Goal: Information Seeking & Learning: Learn about a topic

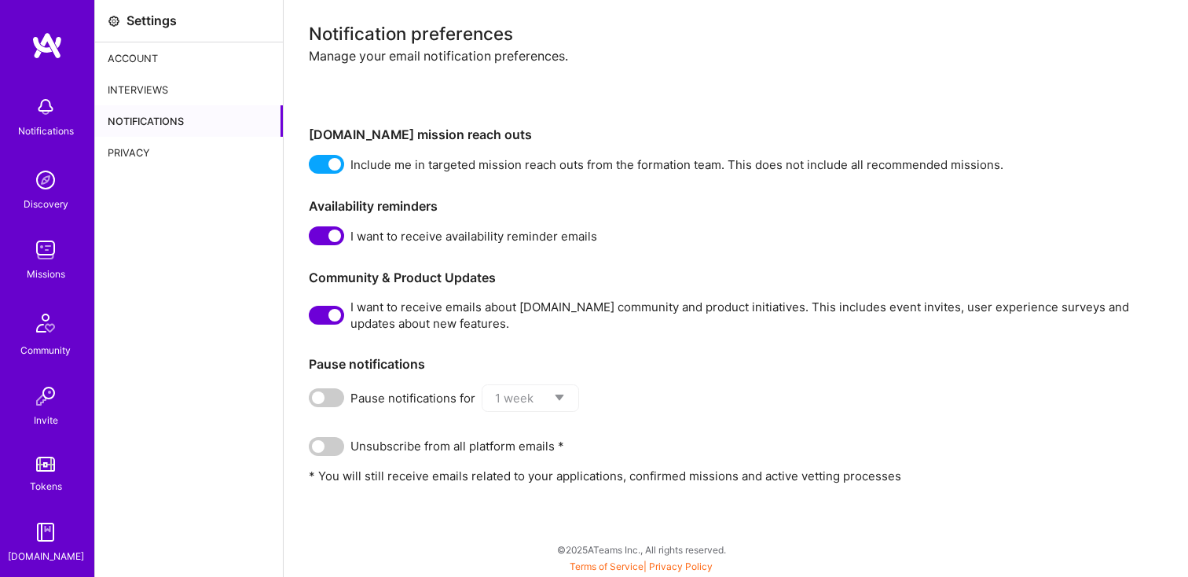
scroll to position [72, 0]
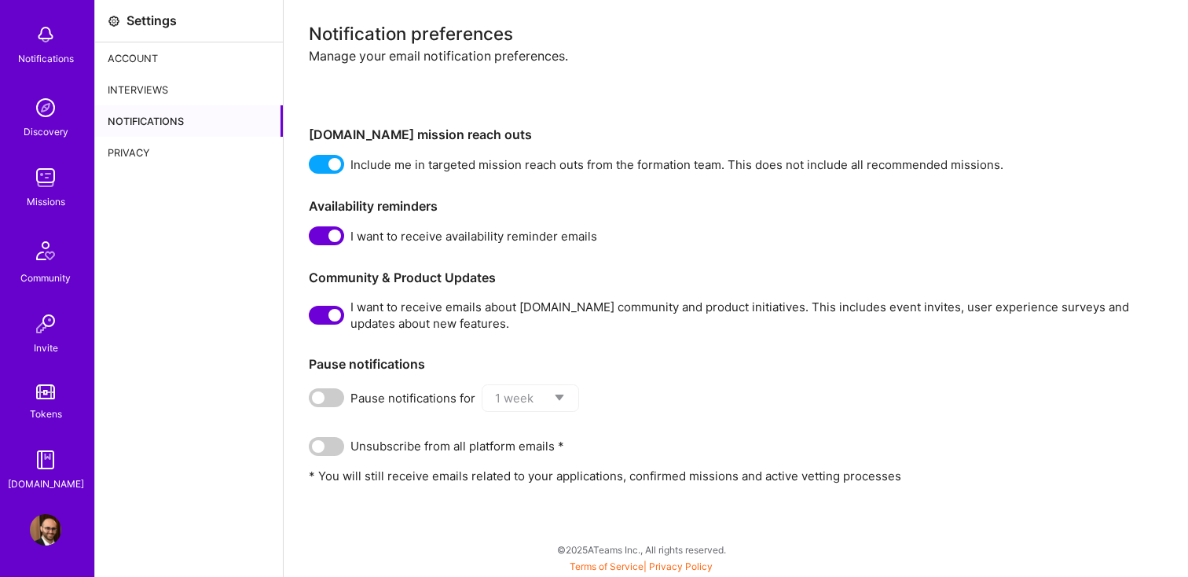
click at [44, 519] on img at bounding box center [45, 529] width 31 height 31
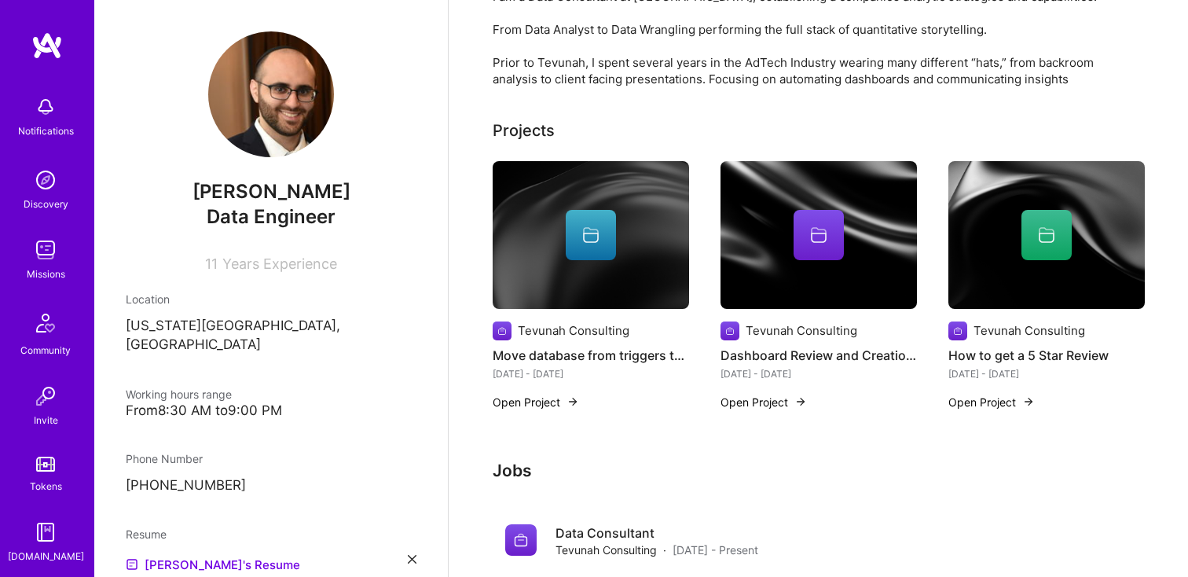
scroll to position [505, 0]
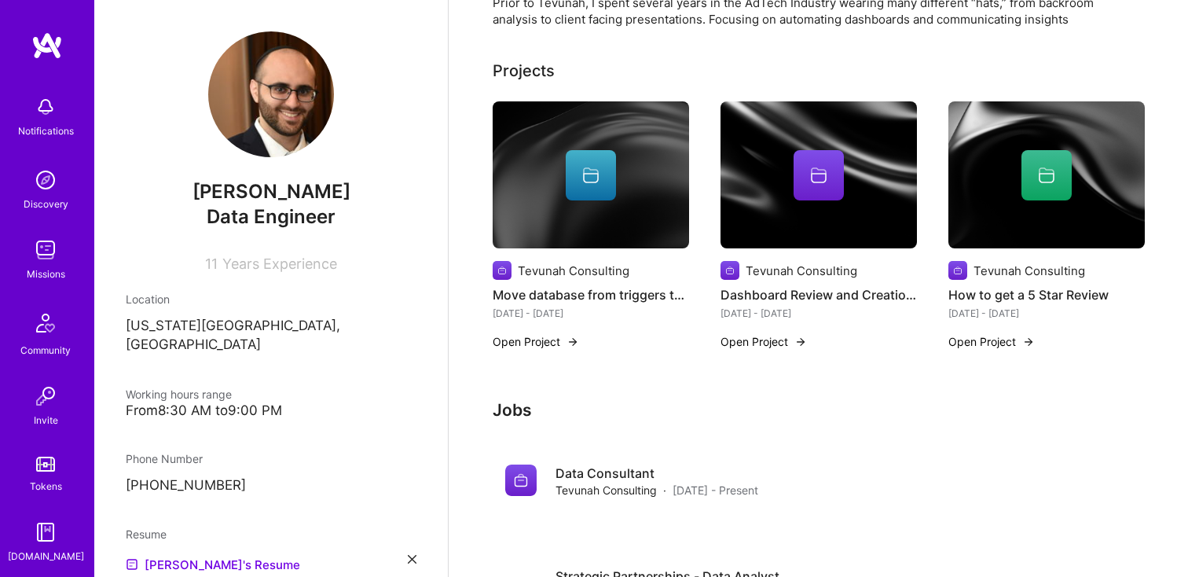
click at [564, 285] on h4 "Move database from triggers to dbt" at bounding box center [591, 295] width 197 height 20
click at [545, 333] on button "Open Project" at bounding box center [536, 341] width 86 height 17
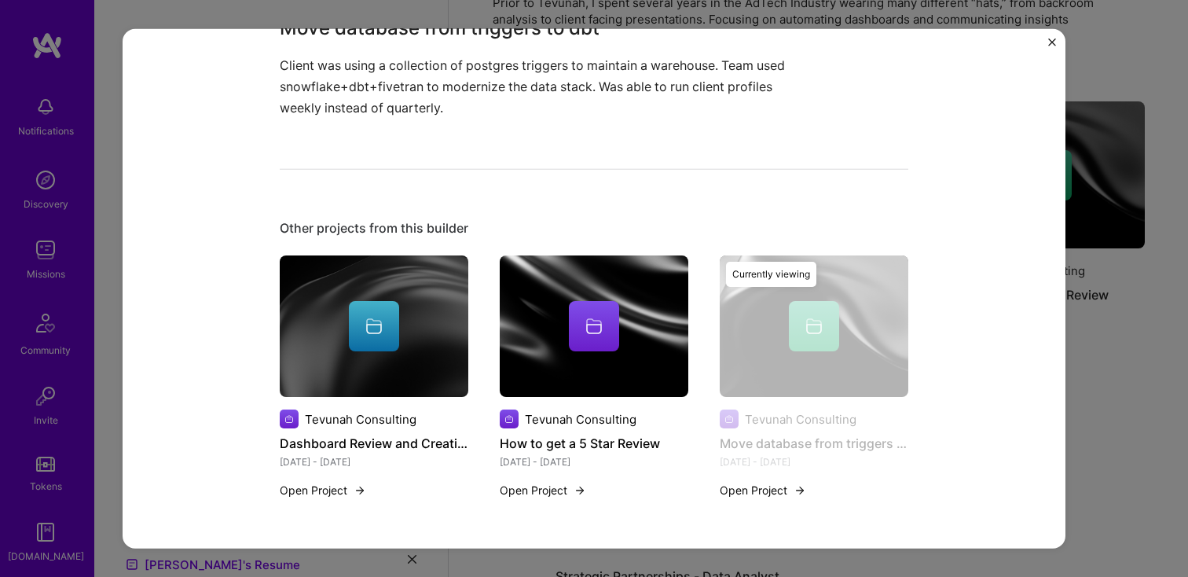
scroll to position [179, 0]
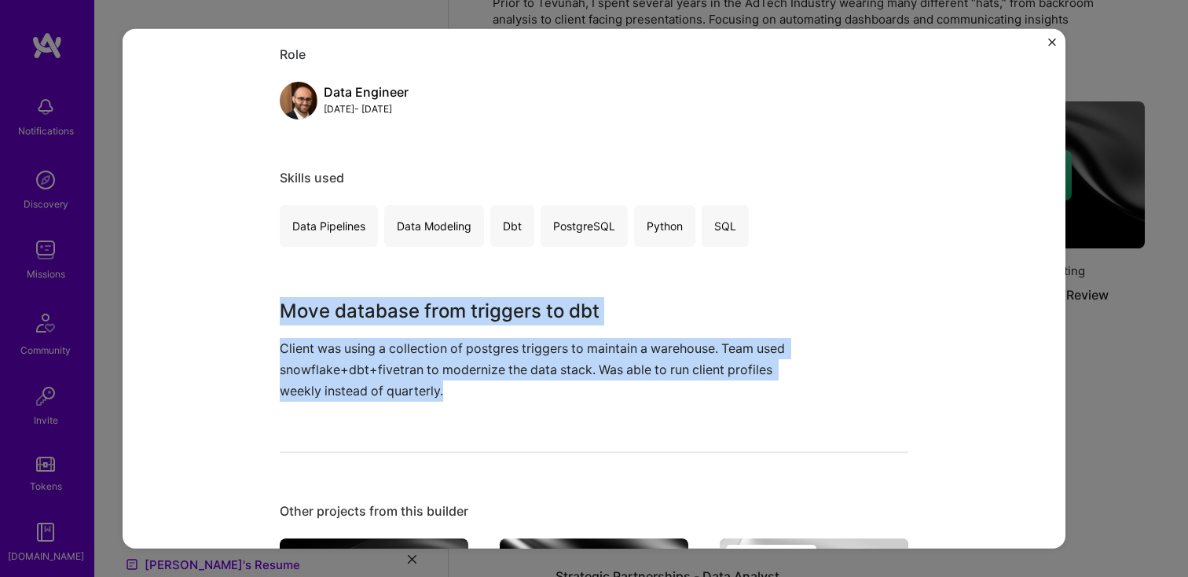
drag, startPoint x: 531, startPoint y: 395, endPoint x: 277, endPoint y: 317, distance: 265.8
click at [277, 317] on div "Move database from triggers to dbt Tevunah Consulting Marketing Role Data Engin…" at bounding box center [594, 289] width 943 height 520
copy div "Move database from triggers to dbt Client was using a collection of postgres tr…"
